Goal: Task Accomplishment & Management: Manage account settings

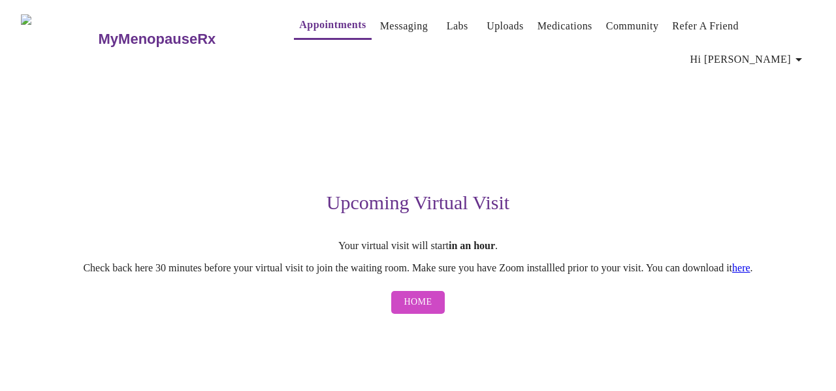
click at [778, 264] on p "Check back here 30 minutes before your virtual visit to join the waiting room. …" at bounding box center [418, 268] width 794 height 12
click at [750, 270] on link "here" at bounding box center [741, 267] width 18 height 11
click at [430, 309] on span "Home" at bounding box center [418, 302] width 28 height 16
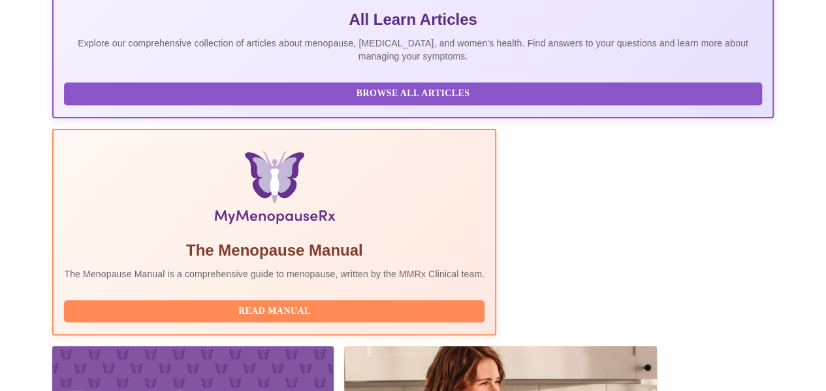
scroll to position [408, 0]
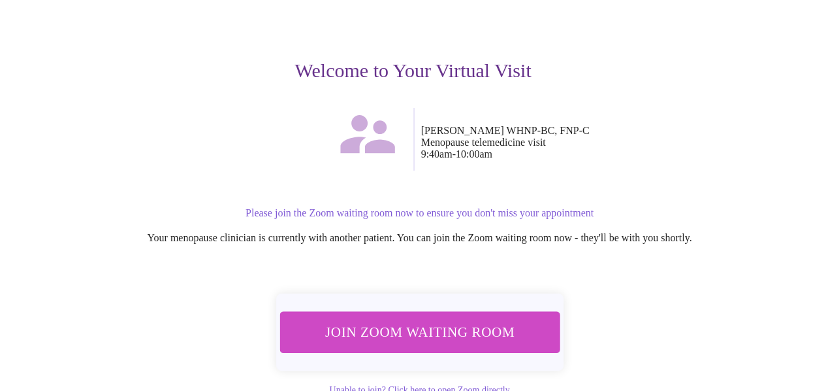
scroll to position [171, 0]
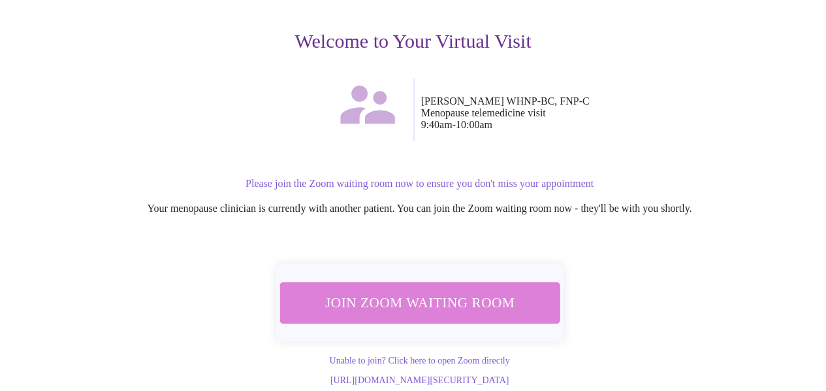
click at [425, 290] on span "Join Zoom Waiting Room" at bounding box center [419, 302] width 246 height 24
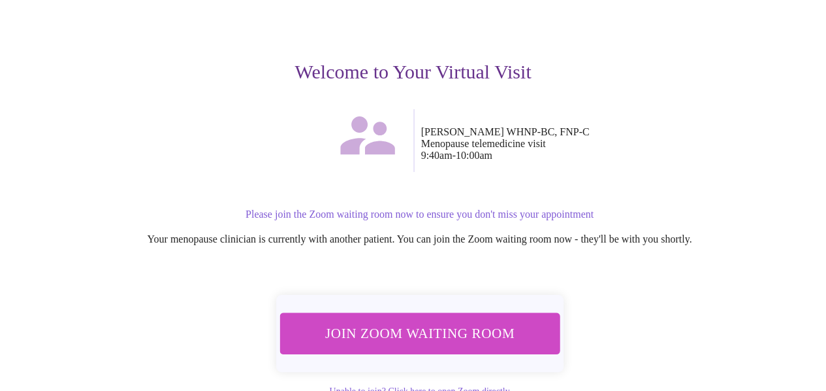
scroll to position [131, 0]
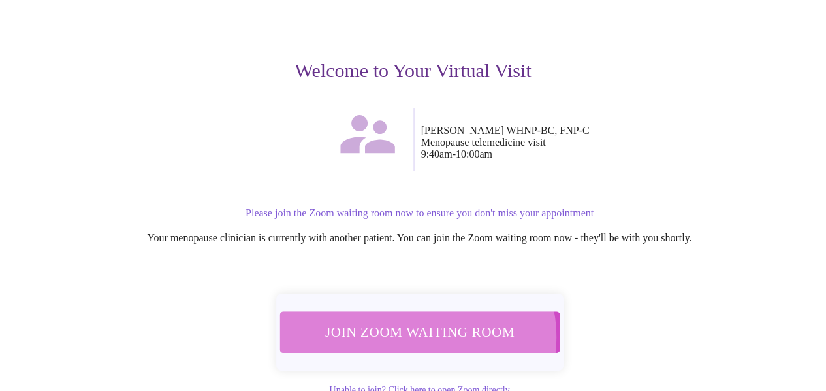
click at [411, 330] on span "Join Zoom Waiting Room" at bounding box center [419, 331] width 246 height 24
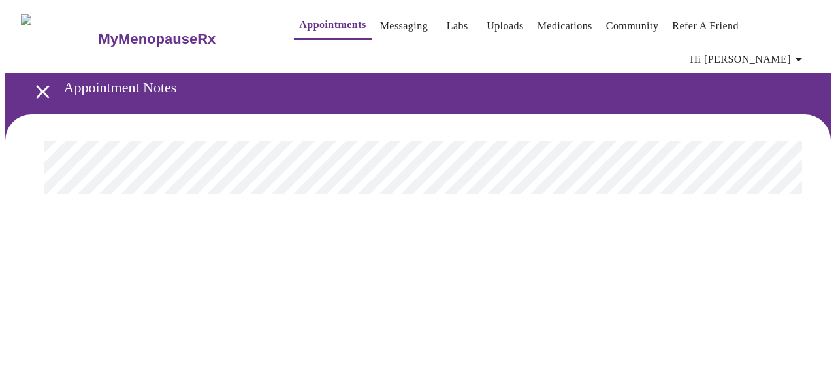
click at [562, 17] on link "Medications" at bounding box center [564, 26] width 55 height 18
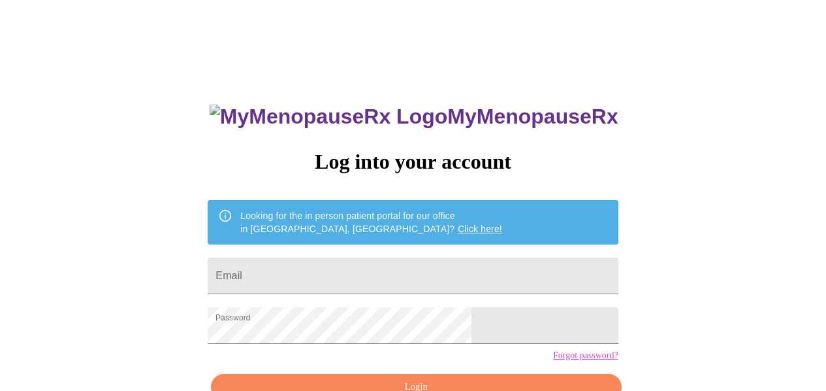
scroll to position [65, 0]
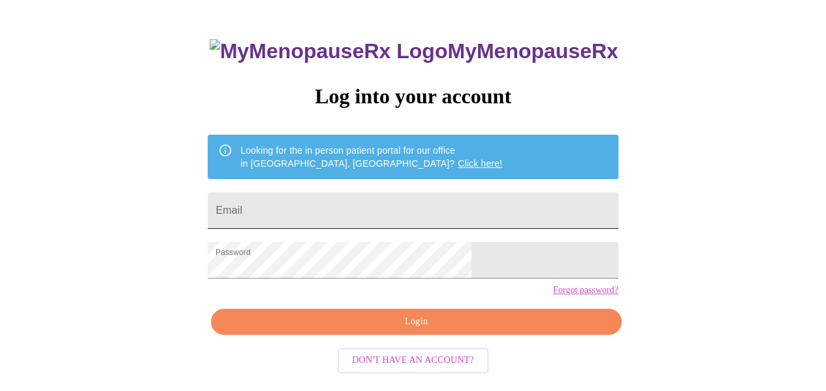
drag, startPoint x: 336, startPoint y: 210, endPoint x: 355, endPoint y: 210, distance: 19.6
click at [336, 210] on input "Email" at bounding box center [413, 210] width 410 height 37
type input "danielle.washington2023@gmail.com"
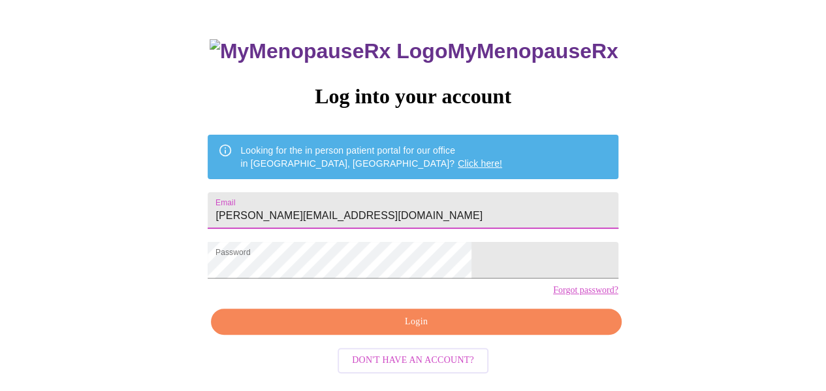
click at [394, 330] on span "Login" at bounding box center [416, 321] width 380 height 16
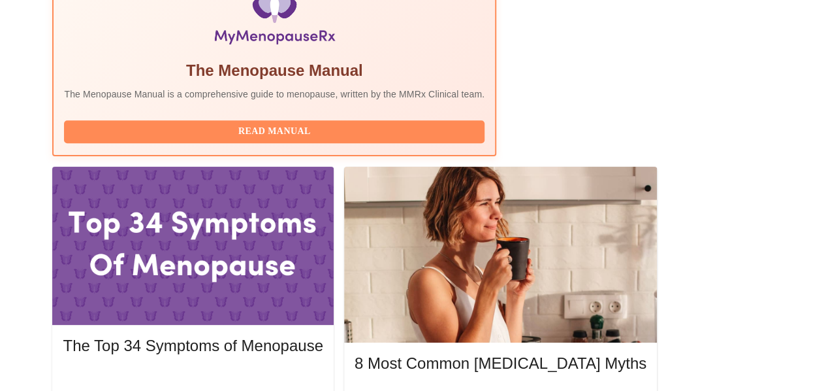
scroll to position [489, 0]
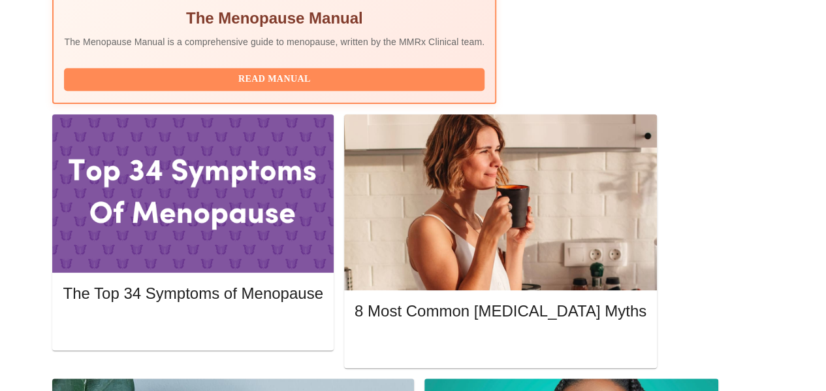
scroll to position [606, 0]
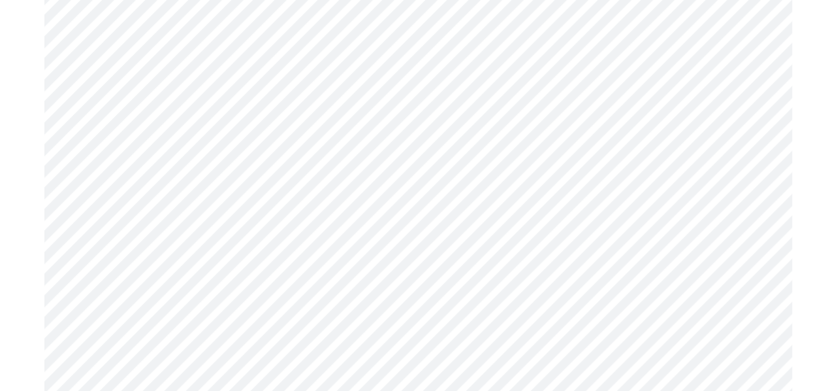
scroll to position [1894, 0]
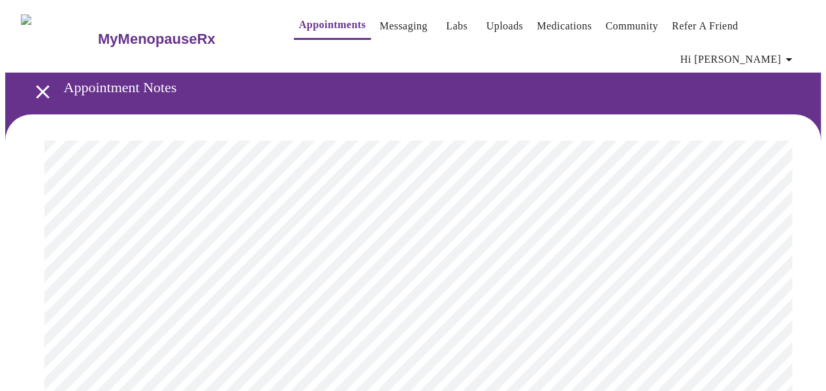
click at [487, 20] on link "Uploads" at bounding box center [505, 26] width 37 height 18
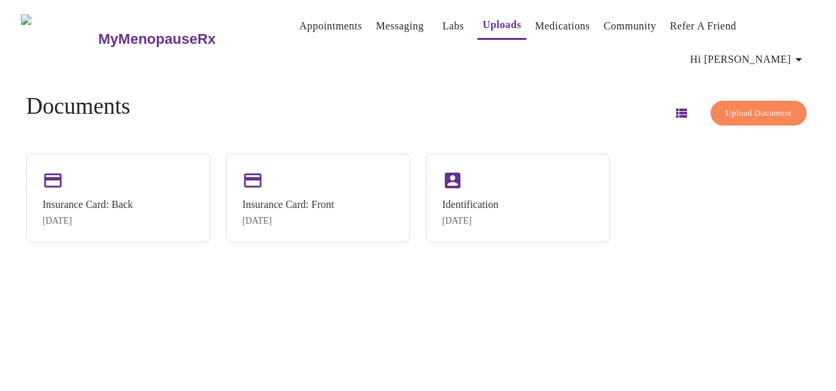
click at [536, 25] on link "Medications" at bounding box center [562, 26] width 55 height 18
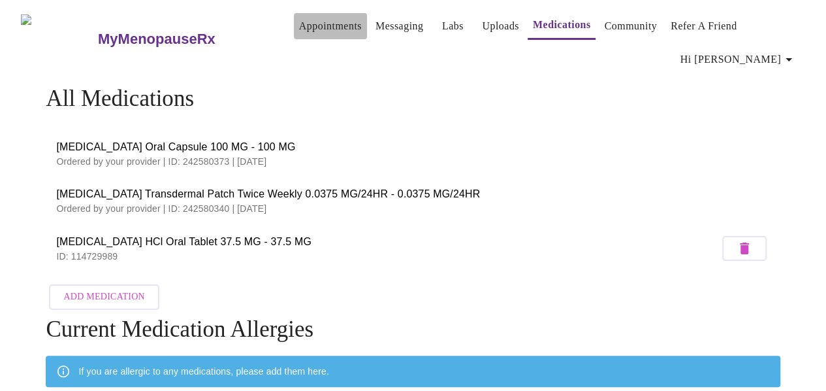
click at [299, 19] on link "Appointments" at bounding box center [330, 26] width 63 height 18
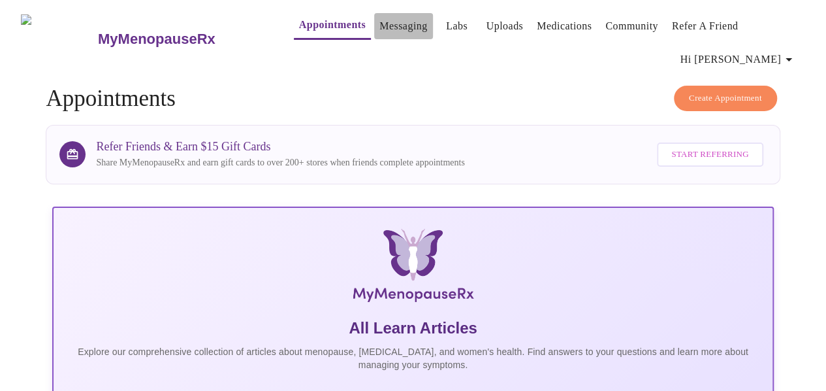
click at [379, 19] on link "Messaging" at bounding box center [403, 26] width 48 height 18
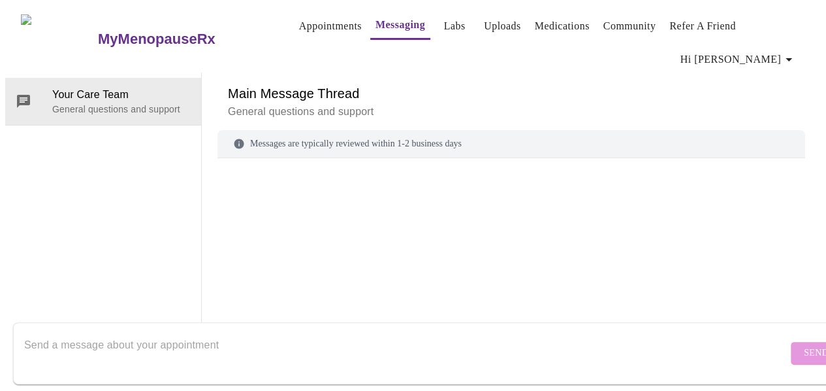
click at [756, 52] on span "Hi [PERSON_NAME]" at bounding box center [739, 59] width 116 height 18
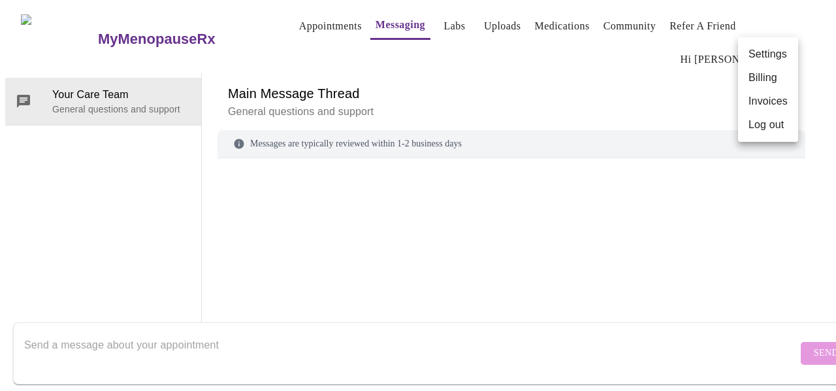
scroll to position [67, 0]
click at [754, 82] on li "Billing" at bounding box center [768, 78] width 60 height 24
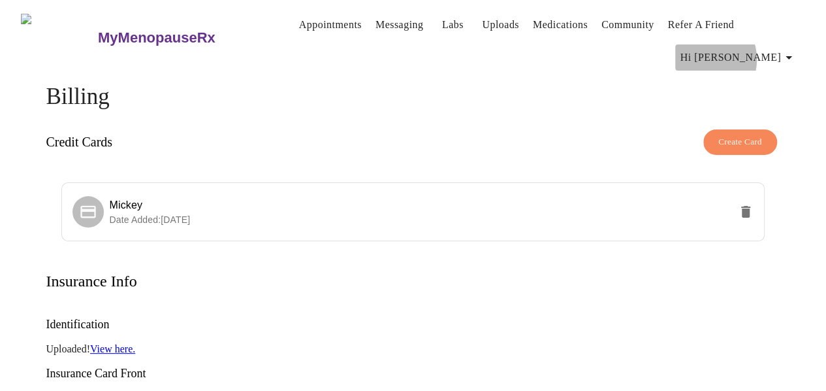
click at [754, 54] on span "Hi [PERSON_NAME]" at bounding box center [739, 57] width 116 height 18
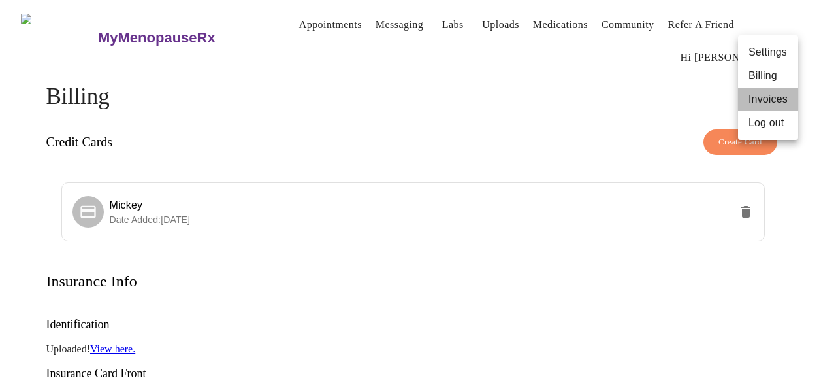
click at [763, 101] on li "Invoices" at bounding box center [768, 100] width 60 height 24
